Goal: Find specific page/section: Find specific page/section

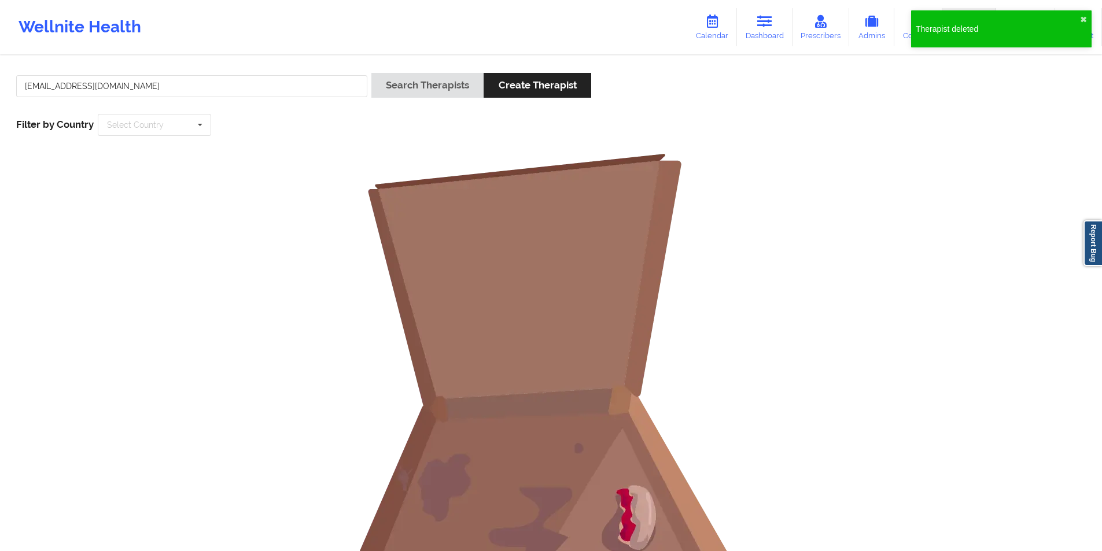
click at [164, 88] on input "[EMAIL_ADDRESS][DOMAIN_NAME]" at bounding box center [191, 86] width 351 height 22
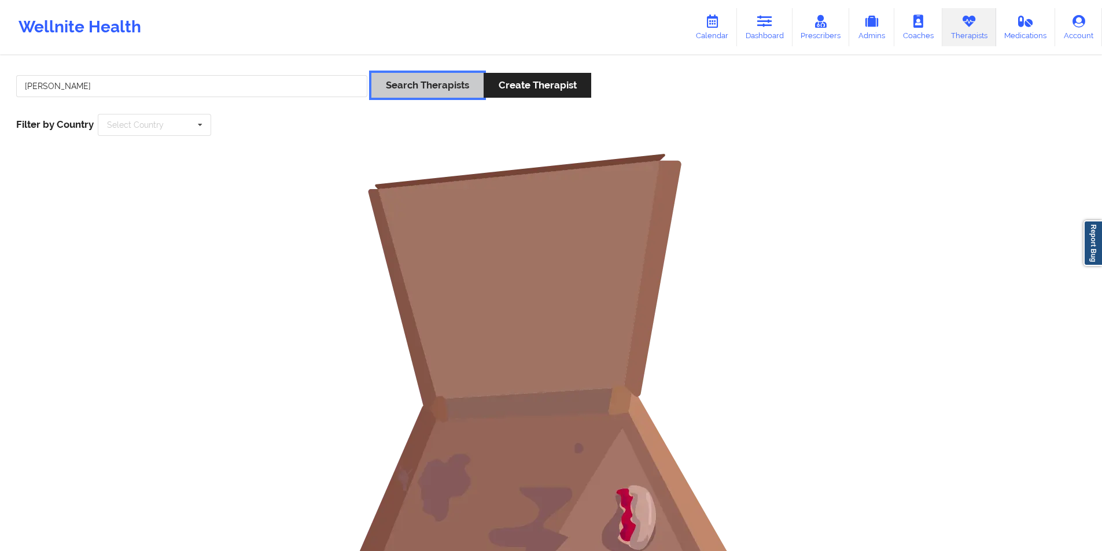
click at [439, 88] on button "Search Therapists" at bounding box center [427, 85] width 112 height 25
click at [53, 85] on input "[PERSON_NAME]" at bounding box center [191, 86] width 351 height 22
click at [27, 82] on input "[PERSON_NAME]" at bounding box center [191, 86] width 351 height 22
click at [443, 85] on button "Search Therapists" at bounding box center [427, 85] width 112 height 25
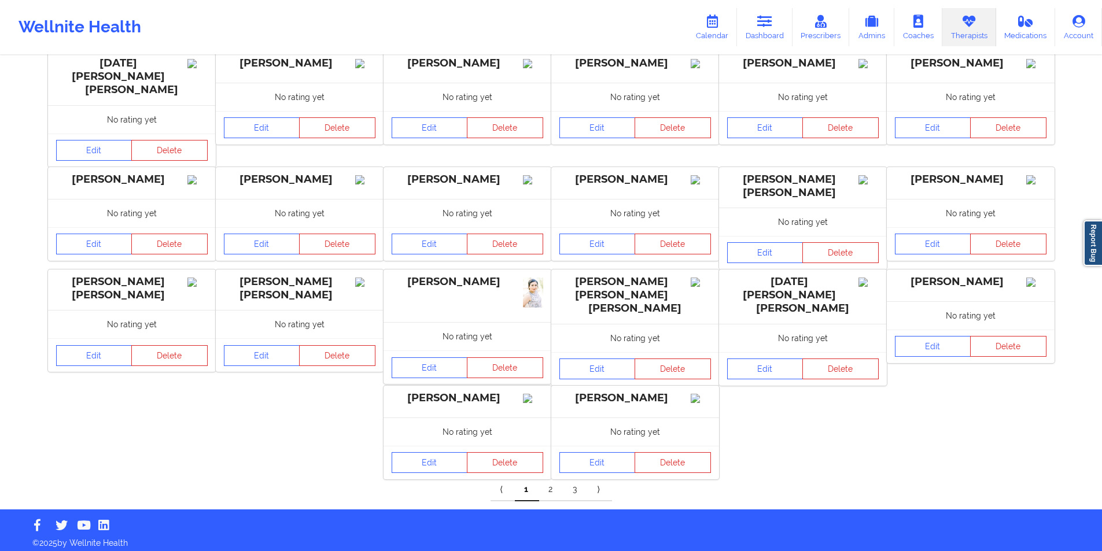
scroll to position [101, 0]
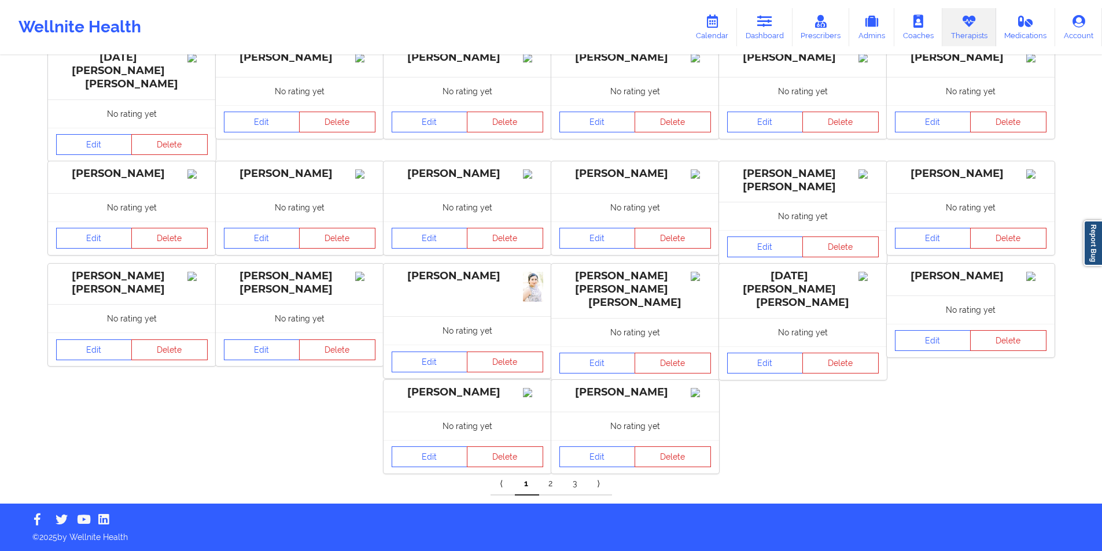
click at [550, 485] on link "2" at bounding box center [551, 484] width 24 height 23
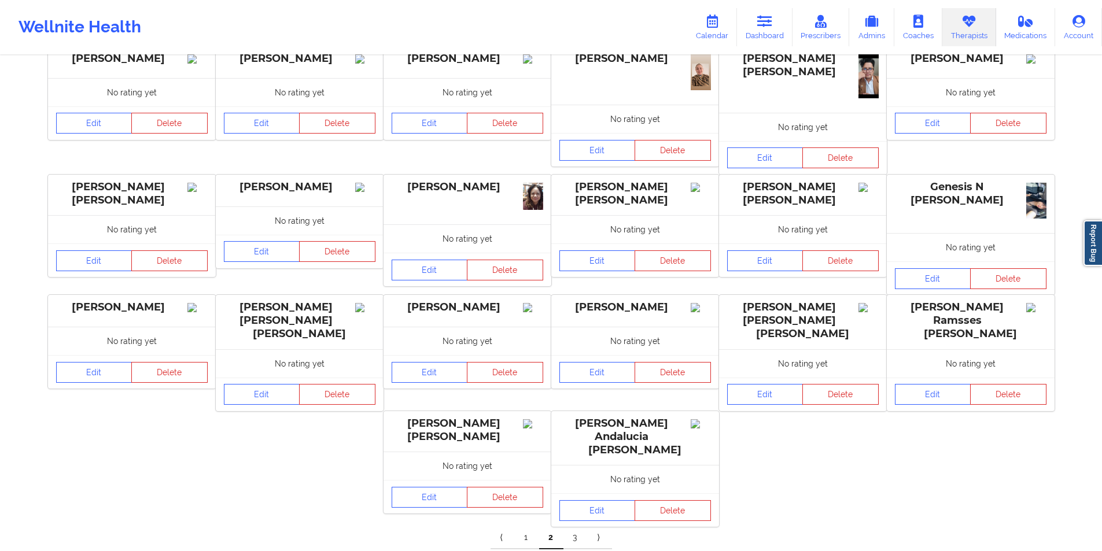
scroll to position [130, 0]
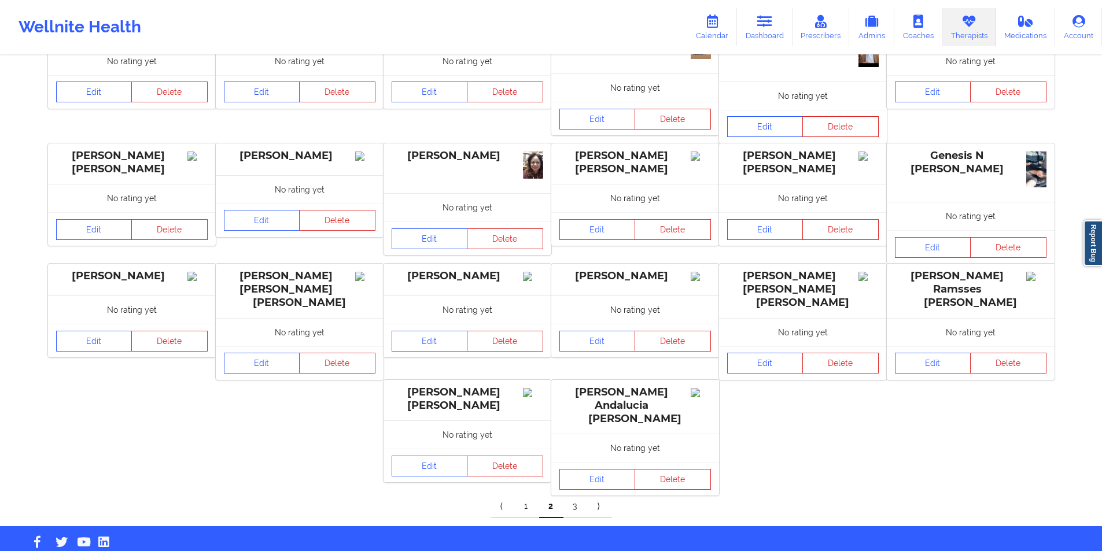
click at [572, 495] on link "3" at bounding box center [576, 506] width 24 height 23
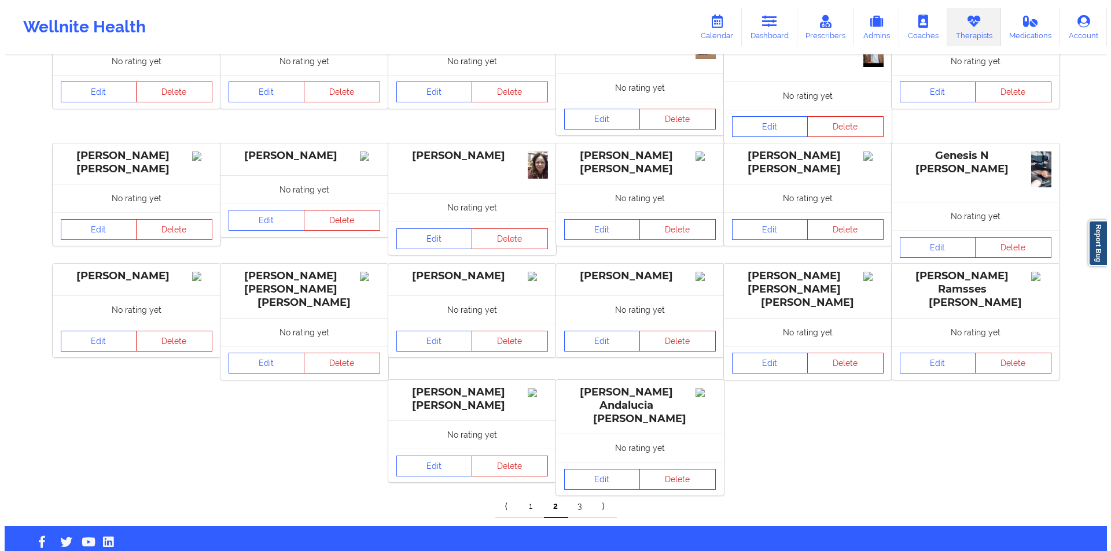
scroll to position [0, 0]
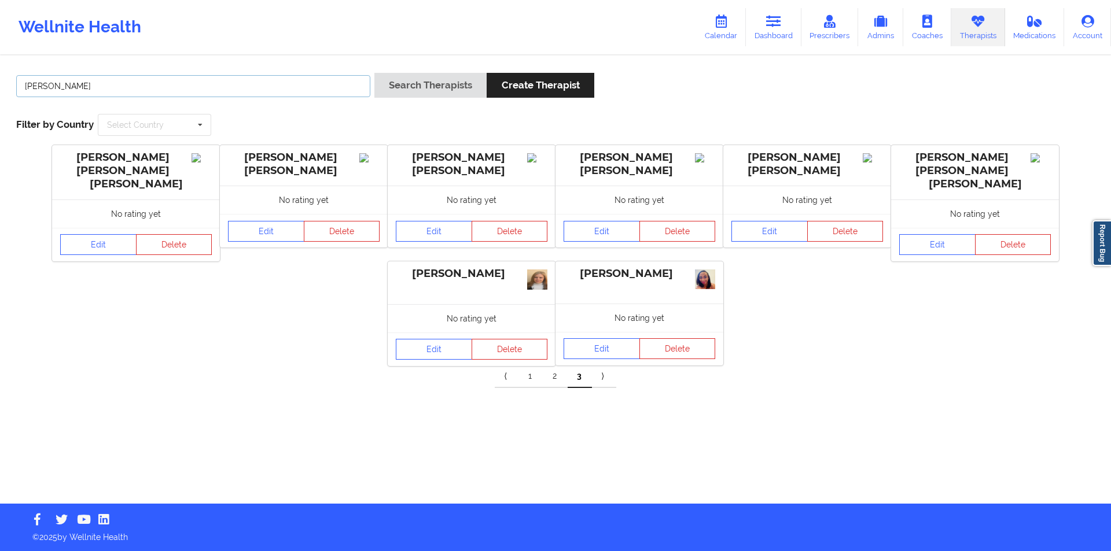
click at [118, 84] on input "[PERSON_NAME]" at bounding box center [193, 86] width 354 height 22
paste input "[PERSON_NAME]"
click at [417, 87] on button "Search Therapists" at bounding box center [430, 85] width 112 height 25
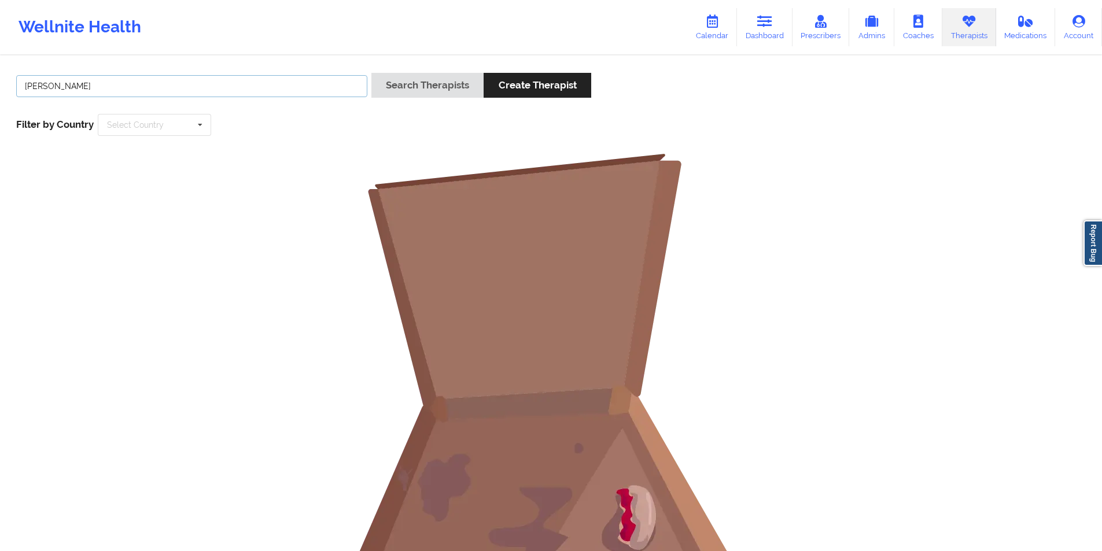
click at [68, 86] on input "[PERSON_NAME]" at bounding box center [191, 86] width 351 height 22
click at [424, 87] on button "Search Therapists" at bounding box center [427, 85] width 112 height 25
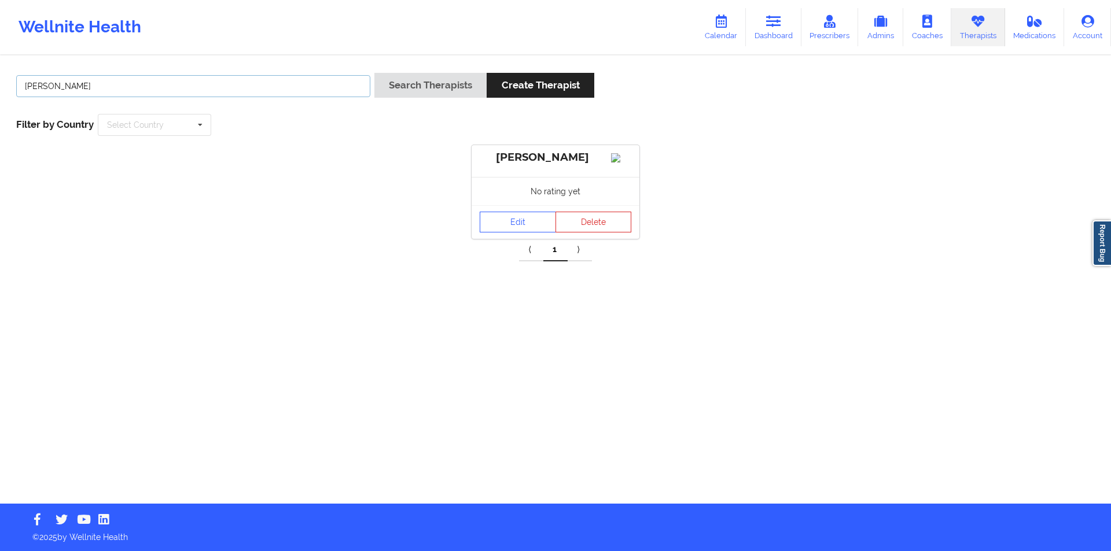
click at [225, 83] on input "[PERSON_NAME]" at bounding box center [193, 86] width 354 height 22
paste input "Cheryndria"
type input "[PERSON_NAME]"
